Goal: Transaction & Acquisition: Purchase product/service

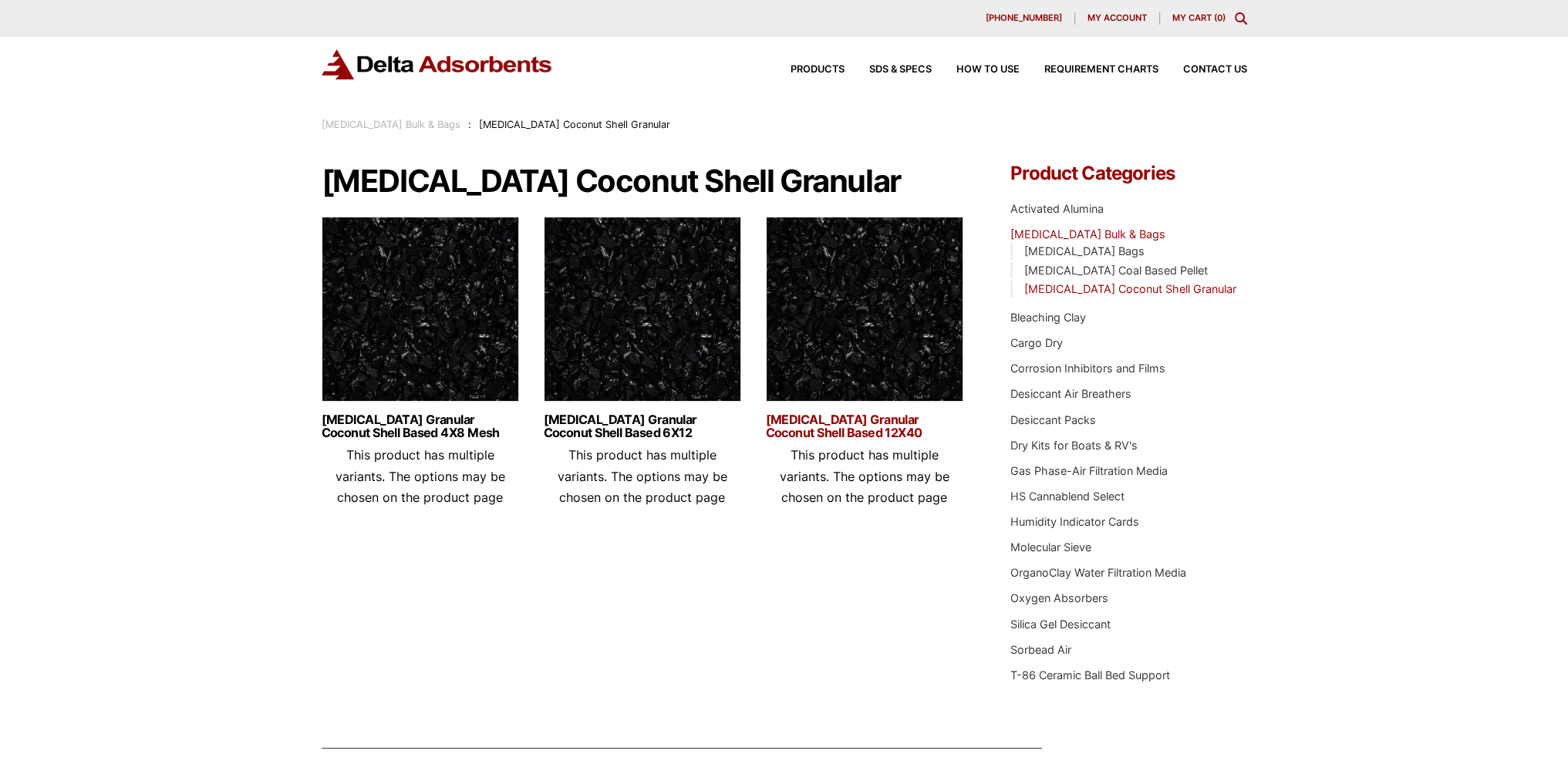
click at [893, 417] on link "[MEDICAL_DATA] Granular Coconut Shell Based 12X40" at bounding box center [864, 427] width 198 height 26
